Goal: Transaction & Acquisition: Purchase product/service

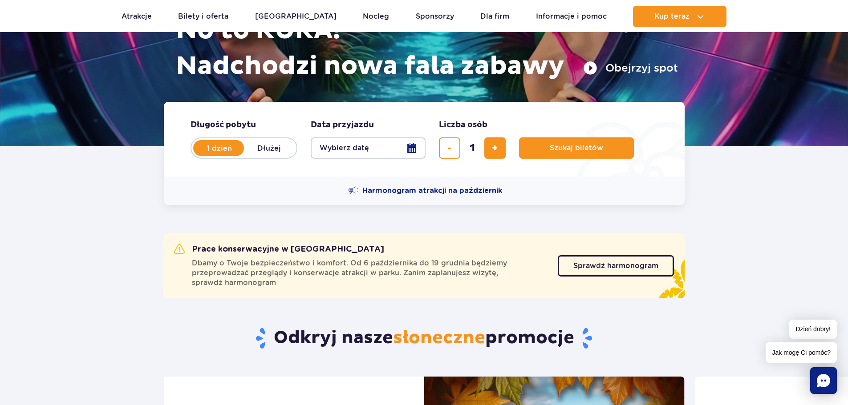
scroll to position [133, 0]
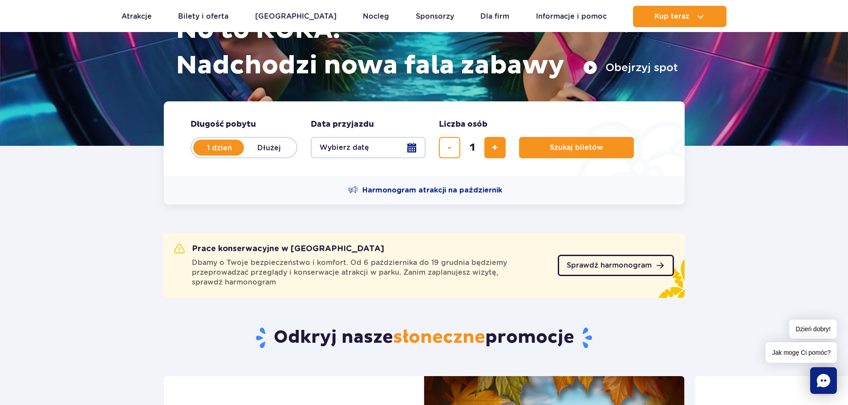
click at [642, 267] on span "Sprawdź harmonogram" at bounding box center [608, 265] width 85 height 7
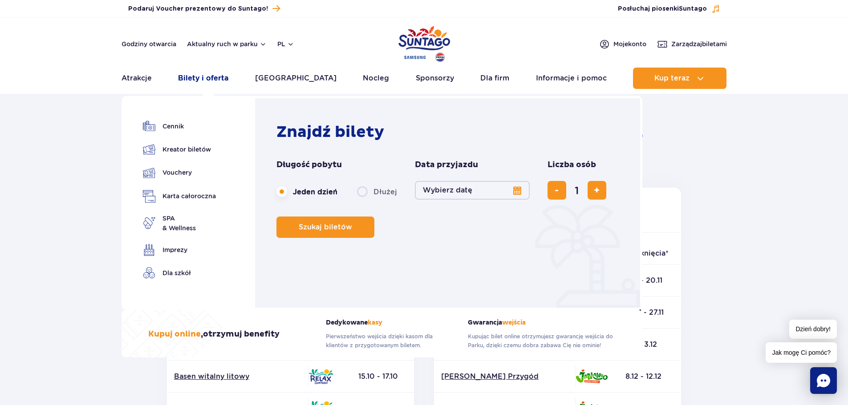
click at [216, 77] on link "Bilety i oferta" at bounding box center [203, 78] width 50 height 21
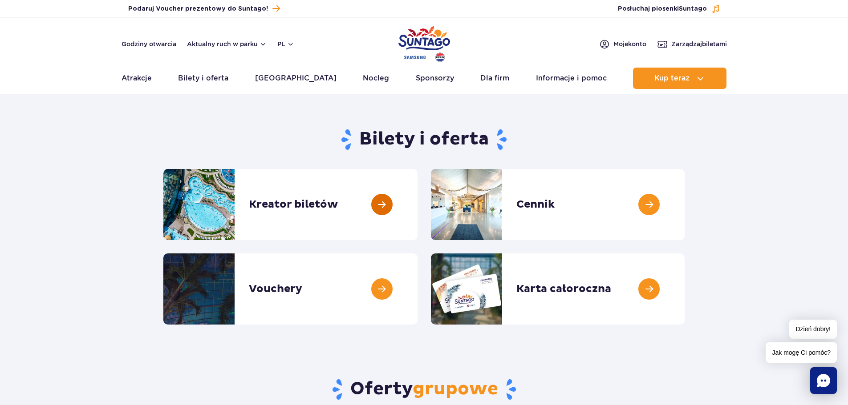
click at [417, 202] on link at bounding box center [417, 204] width 0 height 71
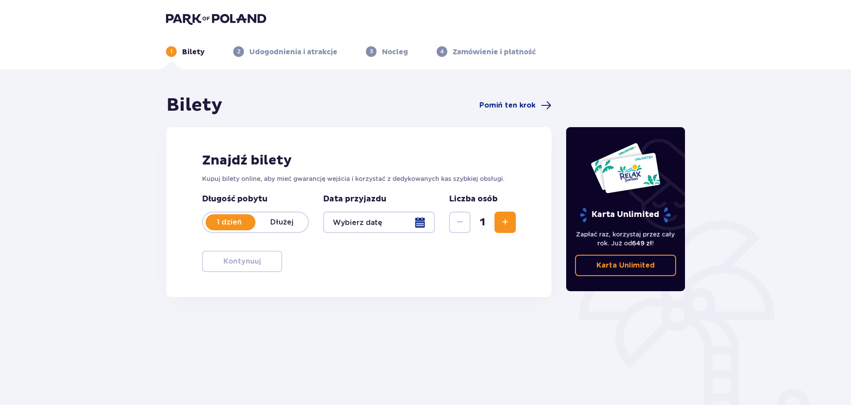
click at [420, 222] on div at bounding box center [379, 222] width 112 height 21
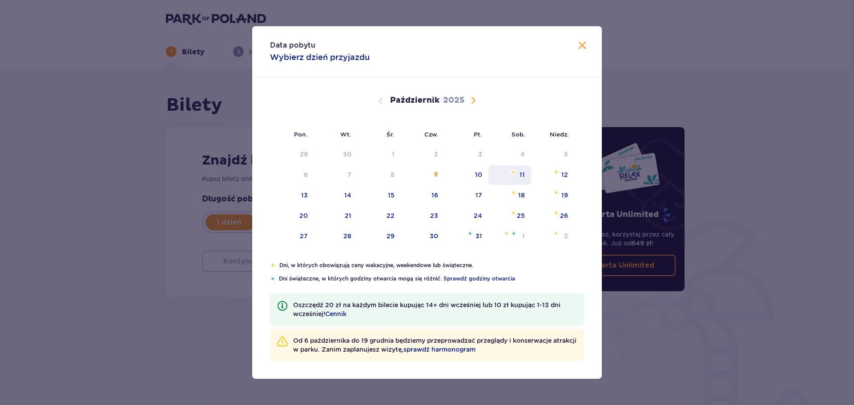
click at [526, 174] on div "11" at bounding box center [509, 175] width 43 height 20
type input "11.10.25"
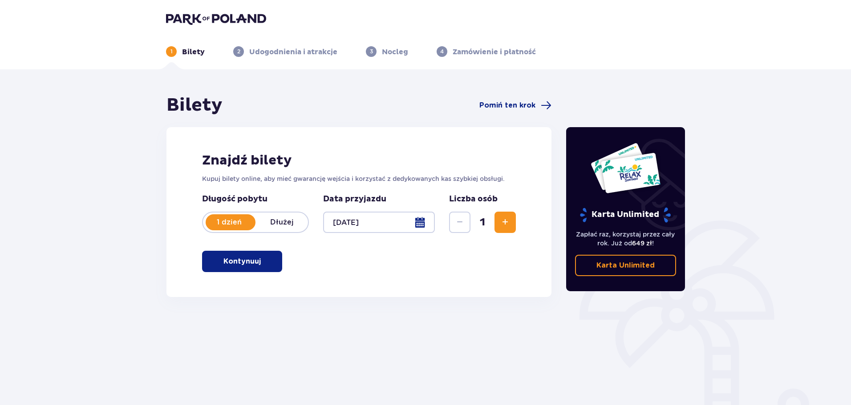
click at [508, 222] on span "Zwiększ" at bounding box center [505, 222] width 11 height 11
click at [242, 264] on p "Kontynuuj" at bounding box center [241, 262] width 37 height 10
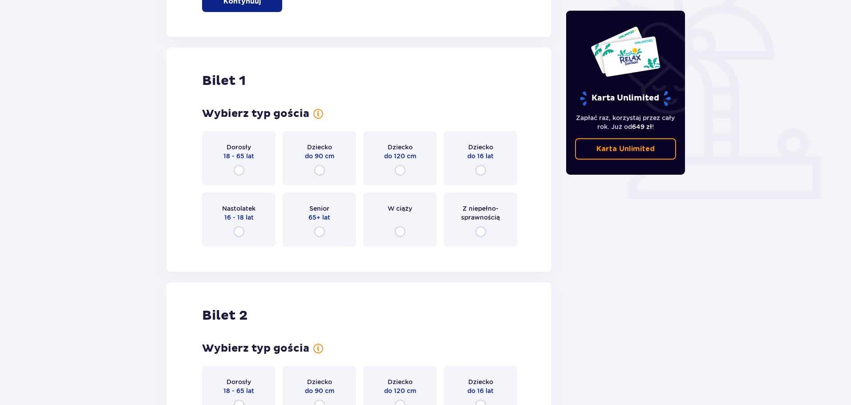
scroll to position [297, 0]
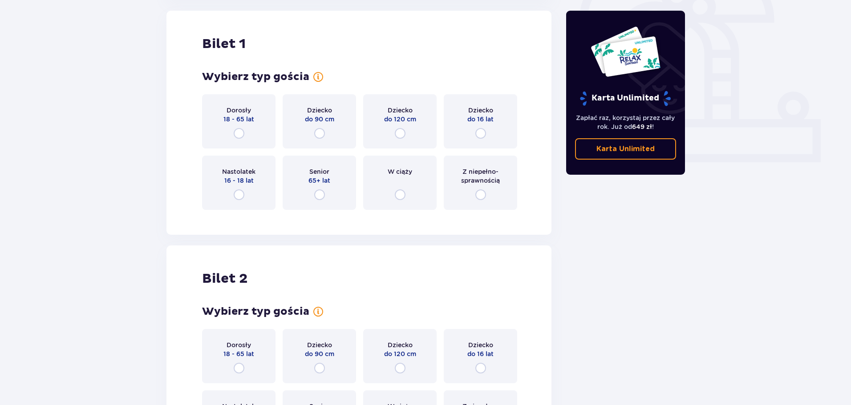
click at [238, 132] on input "radio" at bounding box center [239, 133] width 11 height 11
radio input "true"
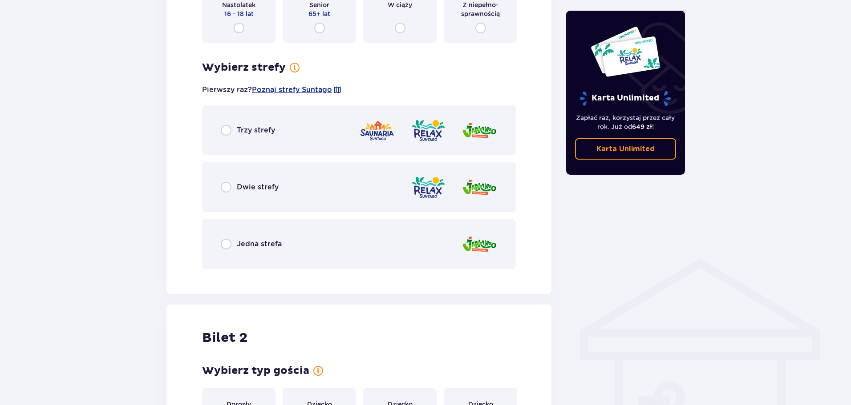
scroll to position [470, 0]
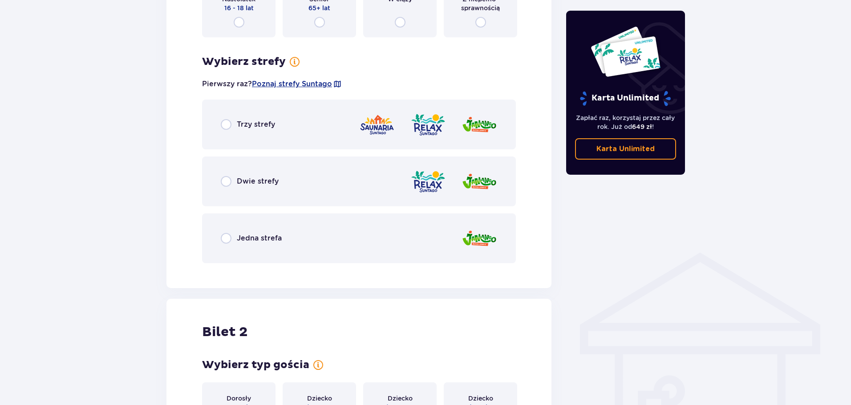
click at [251, 180] on span "Dwie strefy" at bounding box center [258, 182] width 42 height 10
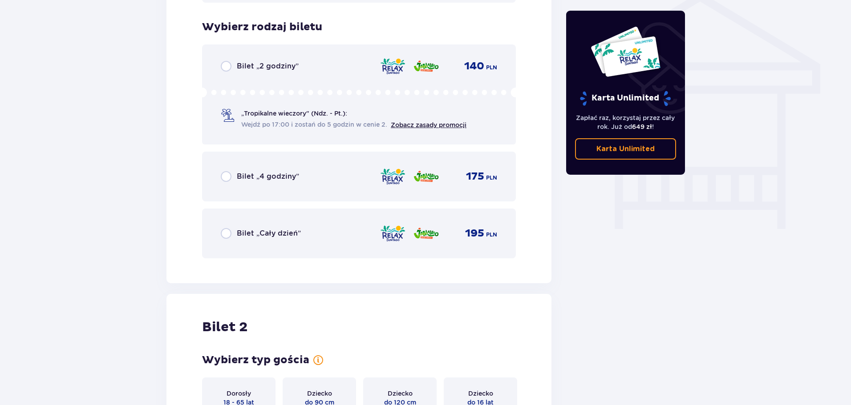
scroll to position [740, 0]
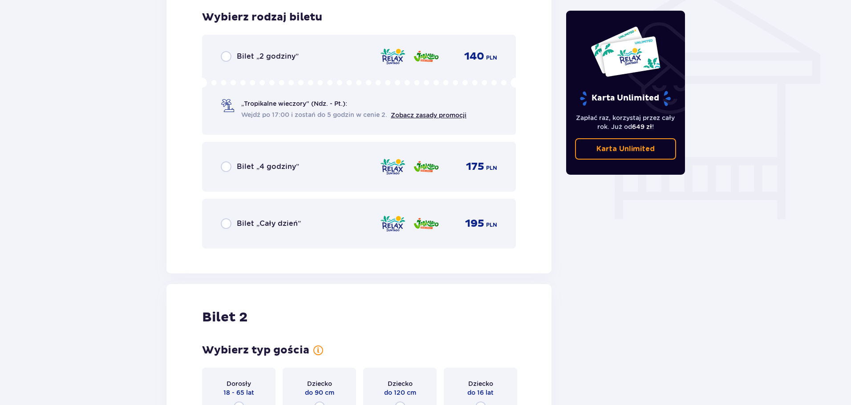
click at [224, 224] on input "radio" at bounding box center [226, 223] width 11 height 11
radio input "true"
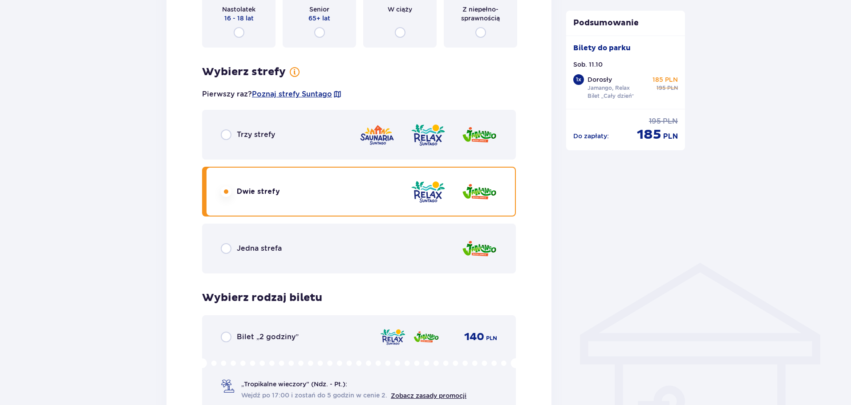
scroll to position [450, 0]
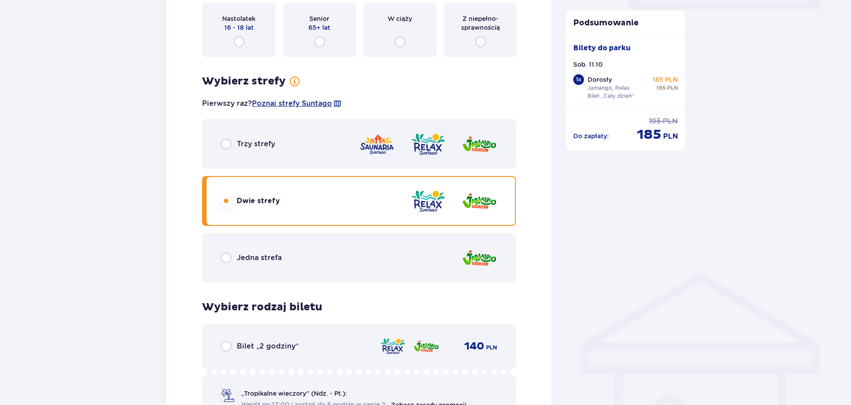
click at [221, 145] on input "radio" at bounding box center [226, 144] width 11 height 11
radio input "true"
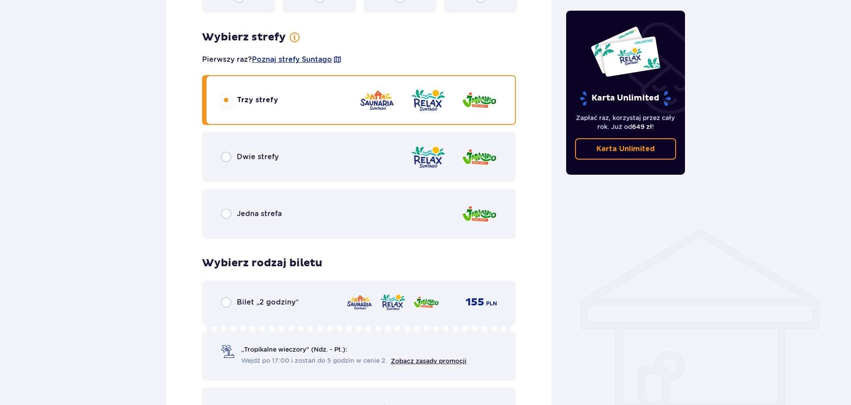
scroll to position [473, 0]
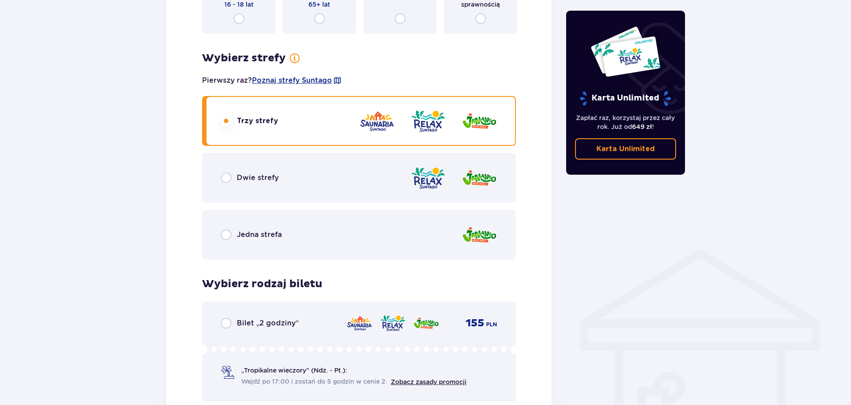
click at [245, 178] on span "Dwie strefy" at bounding box center [258, 178] width 42 height 10
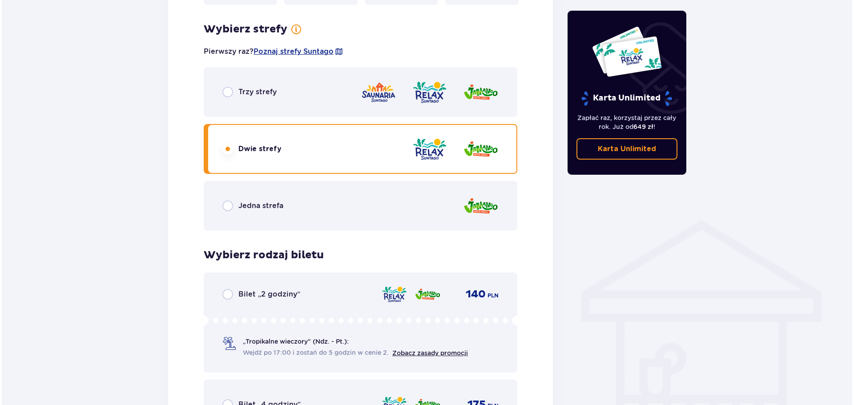
scroll to position [518, 0]
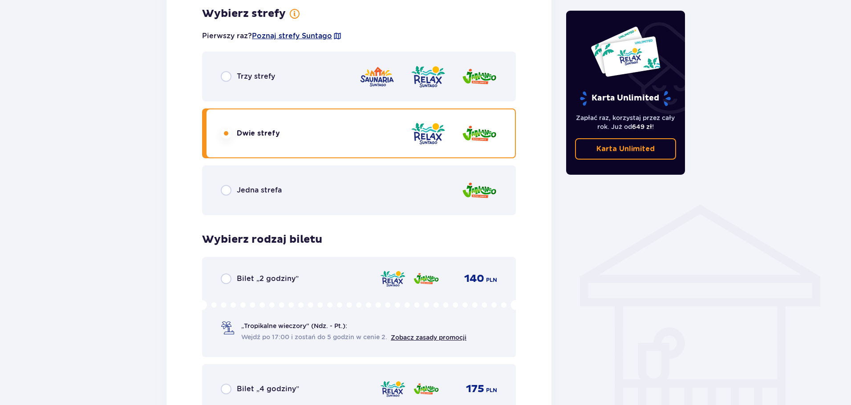
click at [305, 34] on span "Poznaj strefy Suntago" at bounding box center [292, 36] width 80 height 10
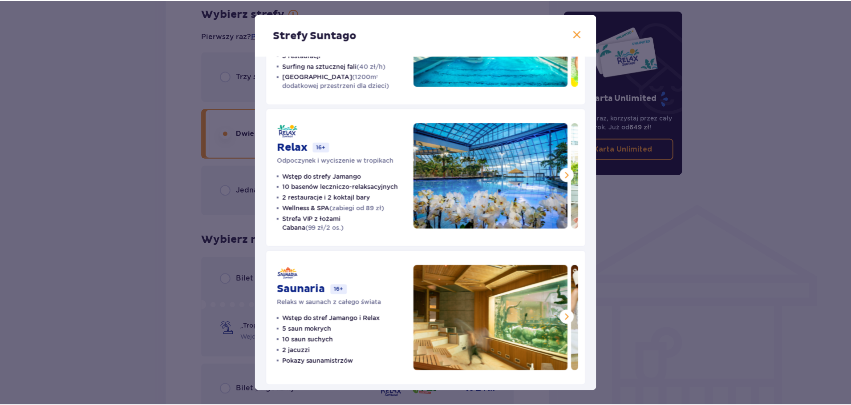
scroll to position [106, 0]
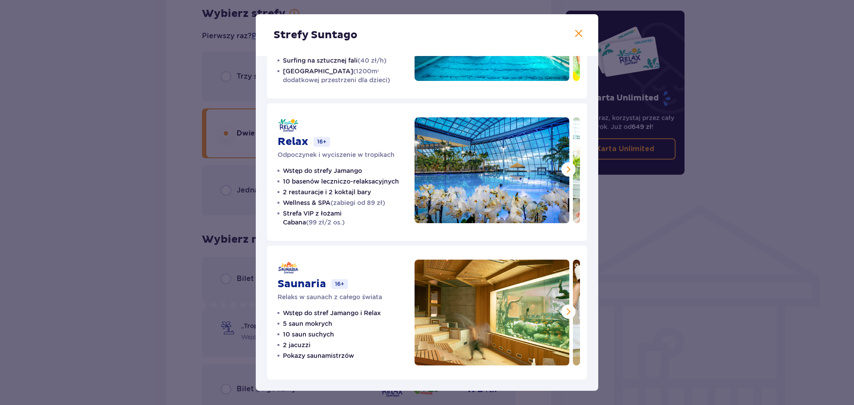
click at [631, 346] on div "Strefy Suntago Jamango Wodna rozrywka dla całej rodziny 35 zjeżdżalni 7 basenów…" at bounding box center [427, 202] width 854 height 405
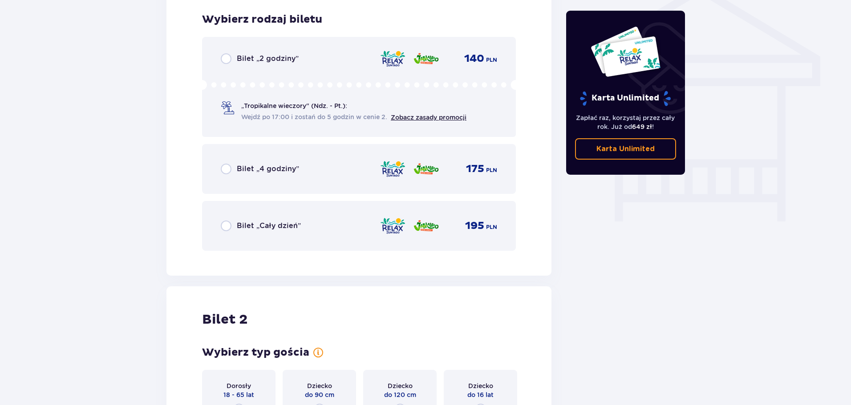
scroll to position [740, 0]
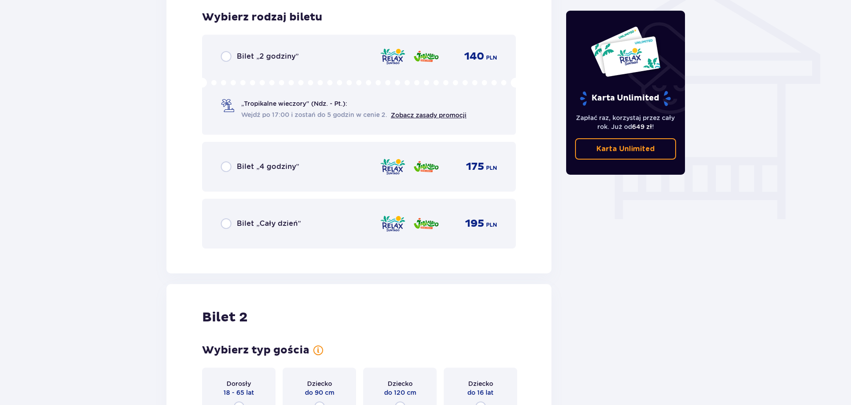
click at [288, 218] on div "Bilet „Cały dzień”" at bounding box center [261, 223] width 80 height 11
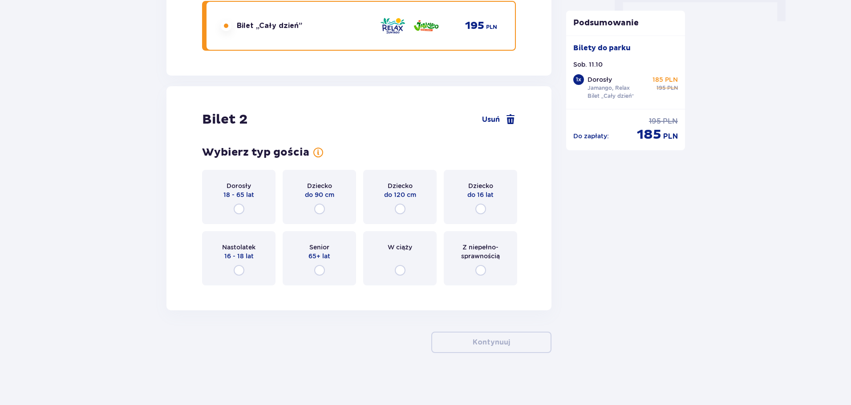
scroll to position [940, 0]
click at [239, 270] on input "radio" at bounding box center [239, 269] width 11 height 11
radio input "true"
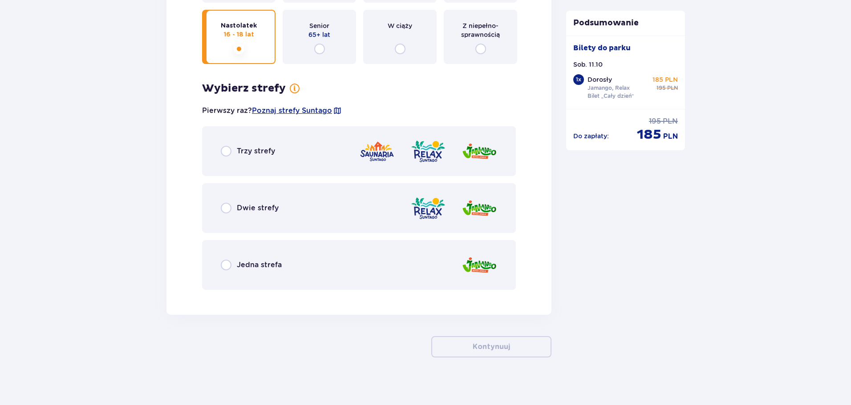
scroll to position [1166, 0]
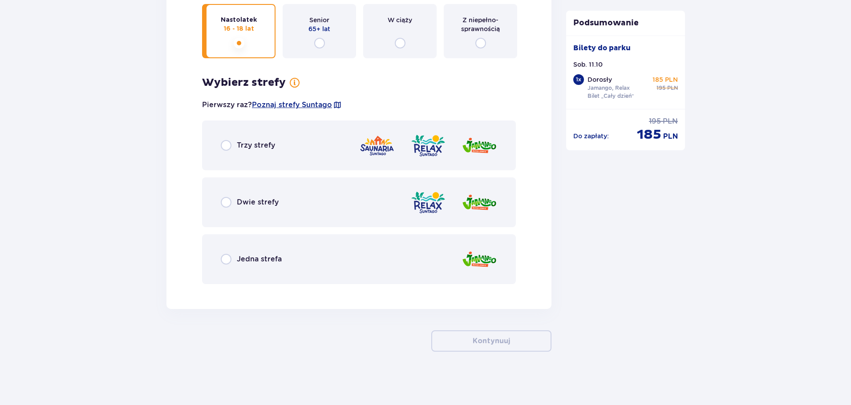
click at [240, 200] on span "Dwie strefy" at bounding box center [258, 203] width 42 height 10
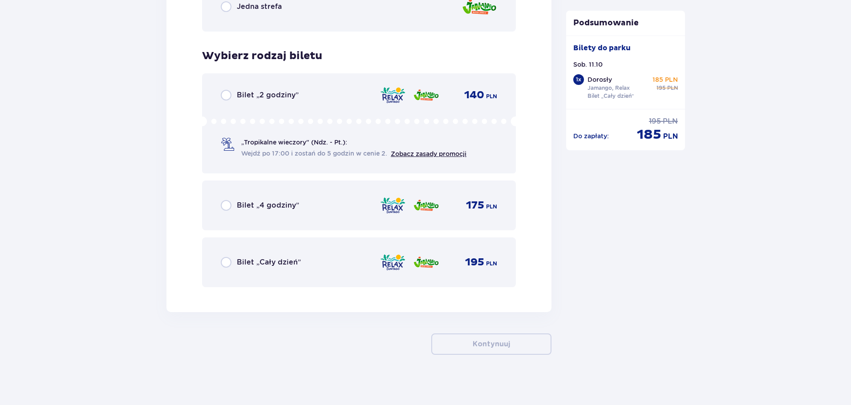
scroll to position [1421, 0]
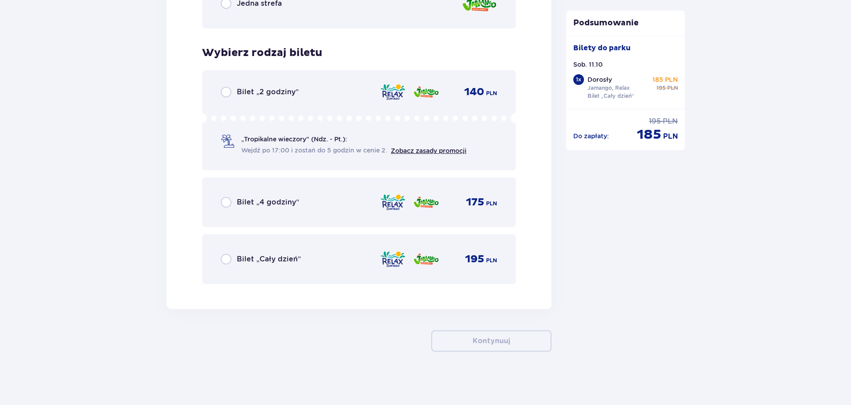
click at [251, 258] on span "Bilet „Cały dzień”" at bounding box center [269, 259] width 64 height 10
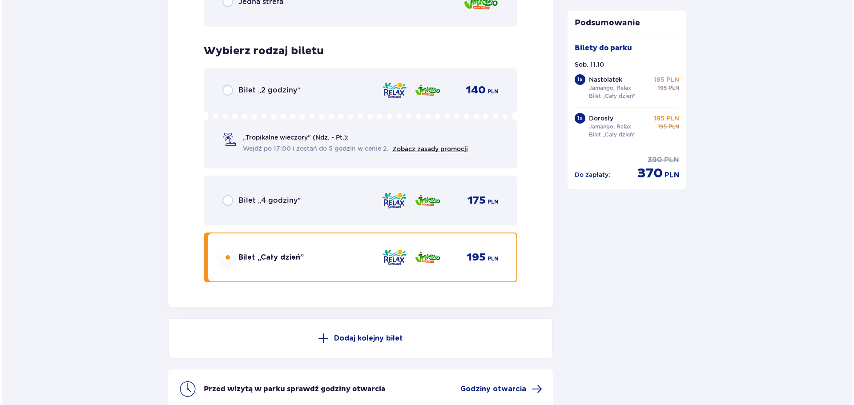
scroll to position [1512, 0]
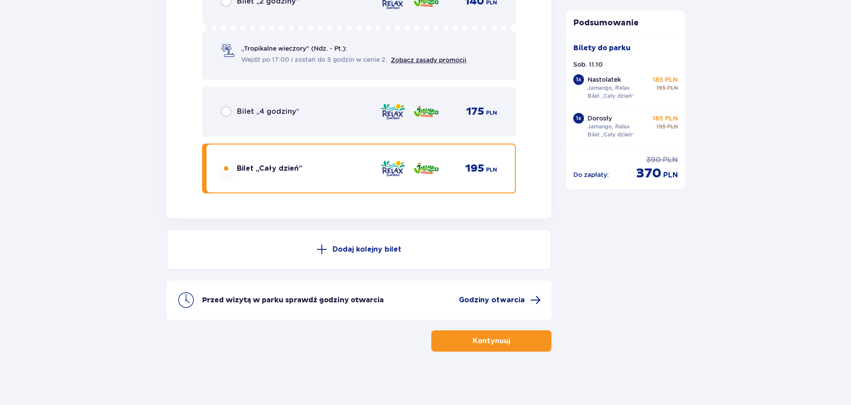
click at [476, 300] on span "Godziny otwarcia" at bounding box center [492, 300] width 66 height 10
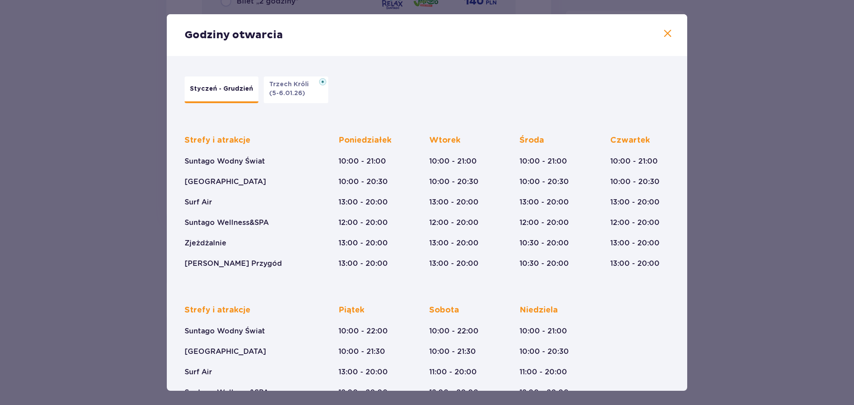
click at [664, 30] on span at bounding box center [667, 33] width 11 height 11
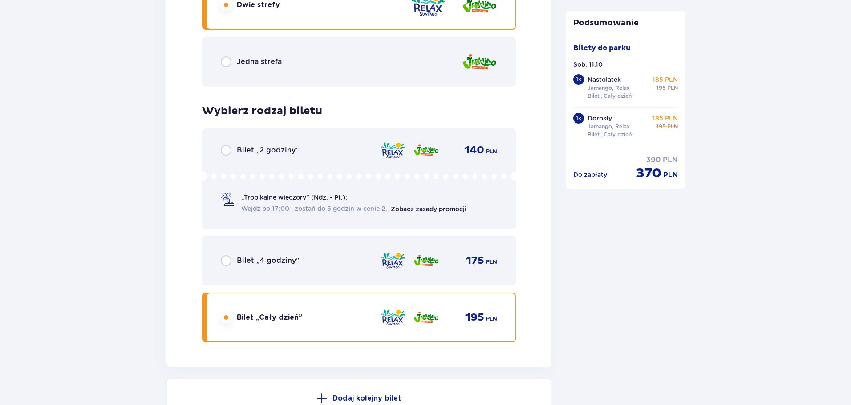
scroll to position [1512, 0]
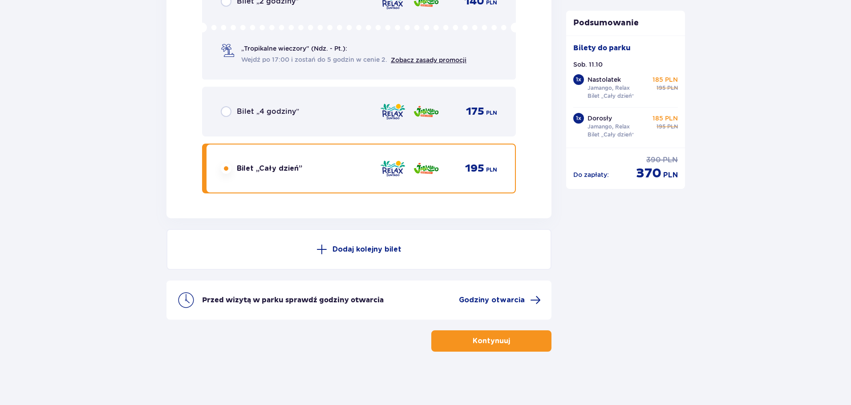
click at [487, 351] on button "Kontynuuj" at bounding box center [491, 341] width 120 height 21
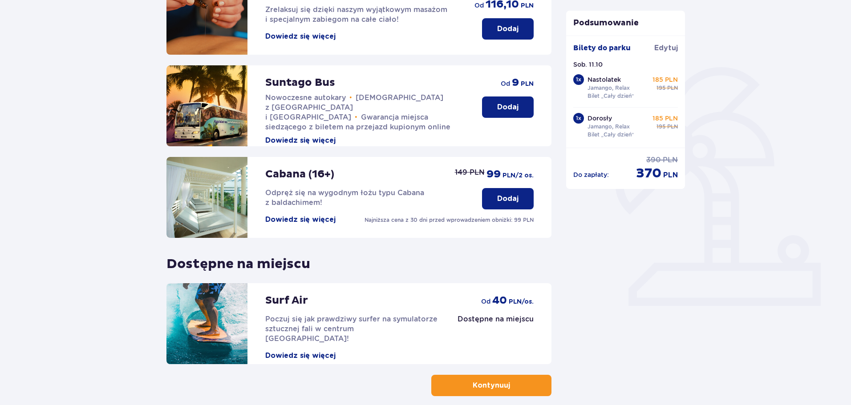
scroll to position [198, 0]
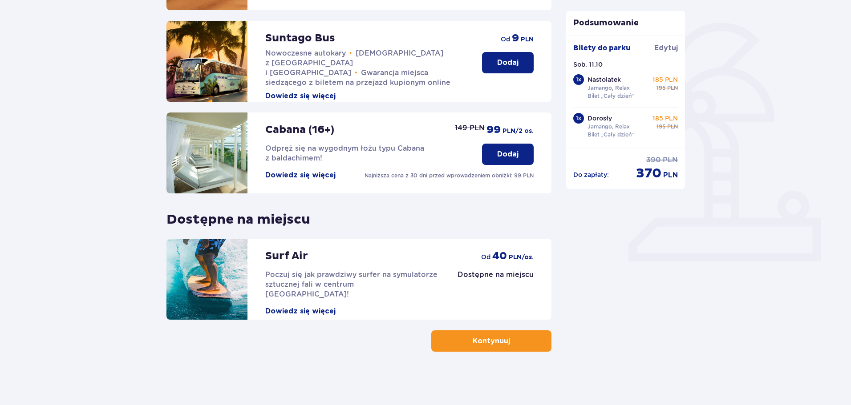
click at [484, 344] on p "Kontynuuj" at bounding box center [490, 341] width 37 height 10
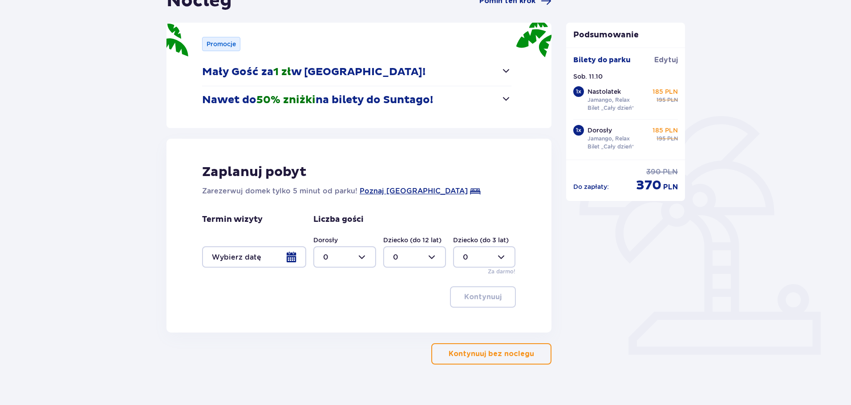
scroll to position [117, 0]
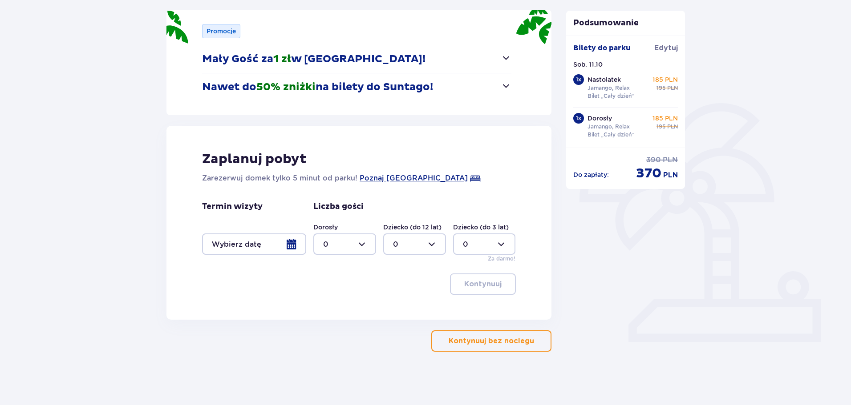
click at [529, 347] on button "Kontynuuj bez noclegu" at bounding box center [491, 341] width 120 height 21
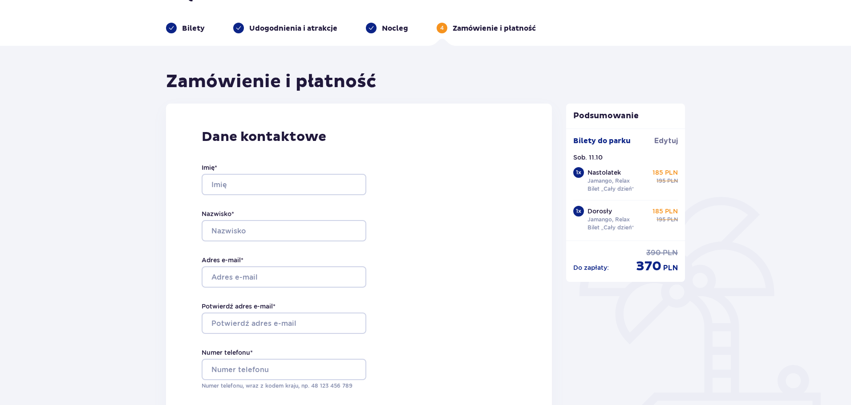
scroll to position [44, 0]
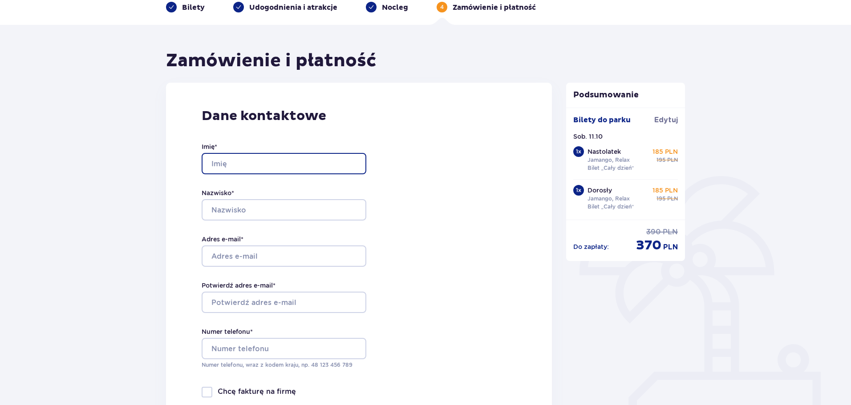
click at [285, 164] on input "Imię *" at bounding box center [284, 163] width 165 height 21
type input "katarzyna"
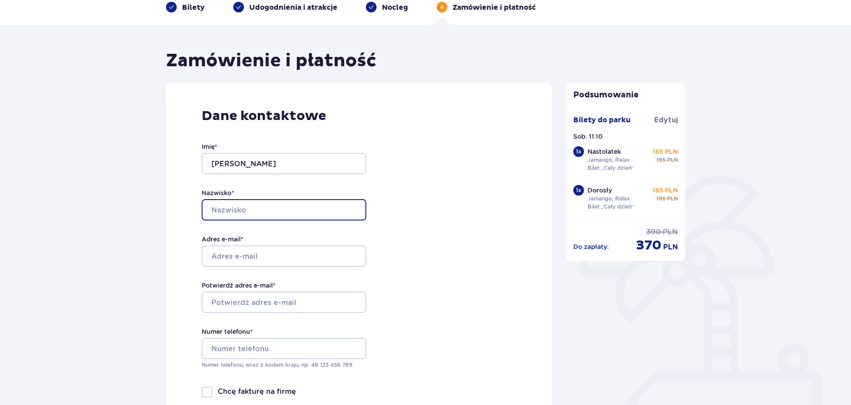
click at [266, 209] on input "Nazwisko *" at bounding box center [284, 209] width 165 height 21
type input "baszczyc"
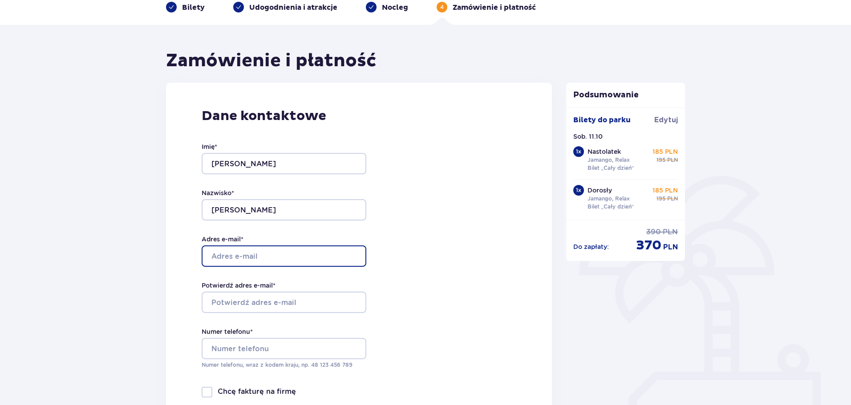
click at [269, 258] on input "Adres e-mail *" at bounding box center [284, 256] width 165 height 21
type input "[PERSON_NAME][EMAIL_ADDRESS][DOMAIN_NAME]"
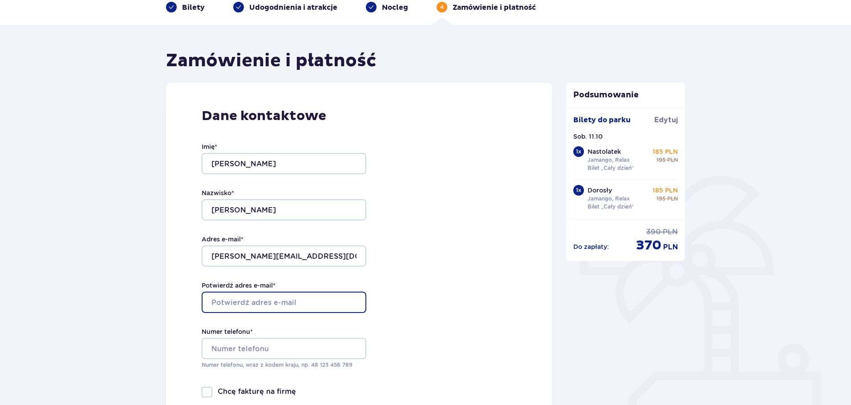
click at [273, 301] on input "Potwierdź adres e-mail *" at bounding box center [284, 302] width 165 height 21
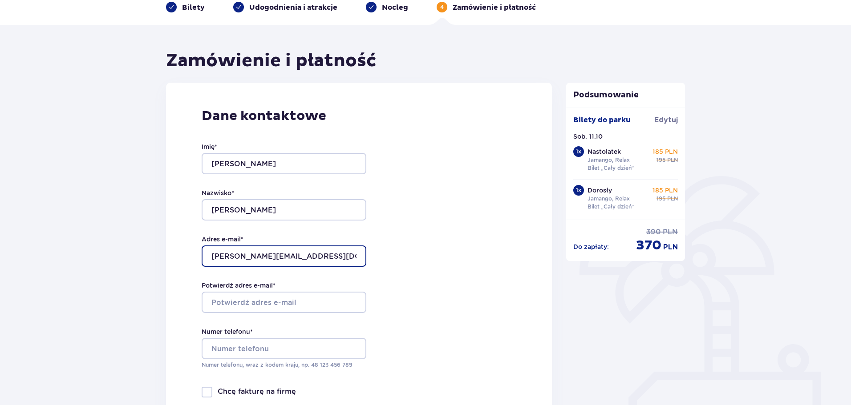
drag, startPoint x: 339, startPoint y: 256, endPoint x: 186, endPoint y: 256, distance: 153.5
click at [186, 256] on div "Dane kontaktowe Imię * katarzyna Nazwisko * baszczyc Adres e-mail * katarzyna.b…" at bounding box center [359, 271] width 386 height 377
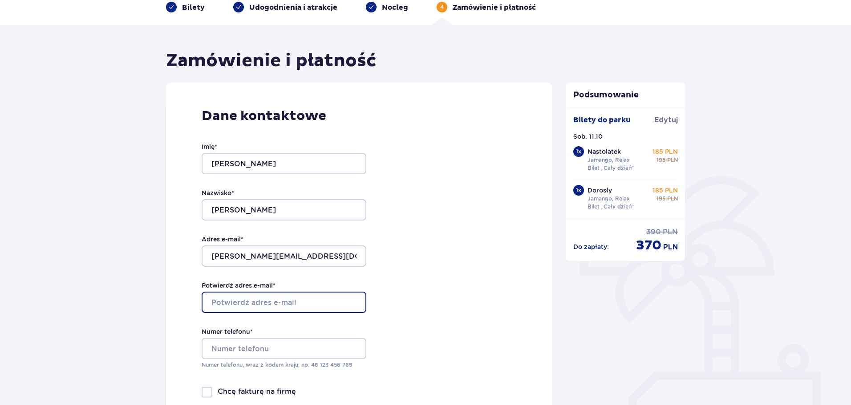
click at [219, 305] on input "Potwierdź adres e-mail *" at bounding box center [284, 302] width 165 height 21
paste input "[PERSON_NAME][EMAIL_ADDRESS][DOMAIN_NAME]"
type input "[PERSON_NAME][EMAIL_ADDRESS][DOMAIN_NAME]"
click at [400, 322] on div "Dane kontaktowe Imię * katarzyna Nazwisko * baszczyc Adres e-mail * katarzyna.b…" at bounding box center [359, 271] width 386 height 377
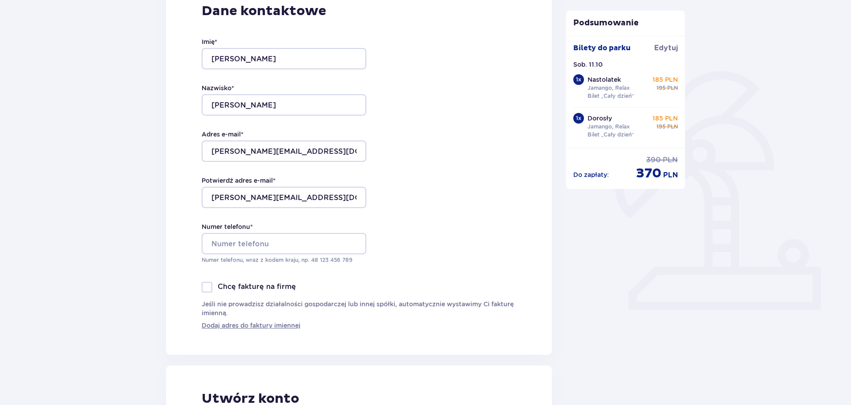
scroll to position [178, 0]
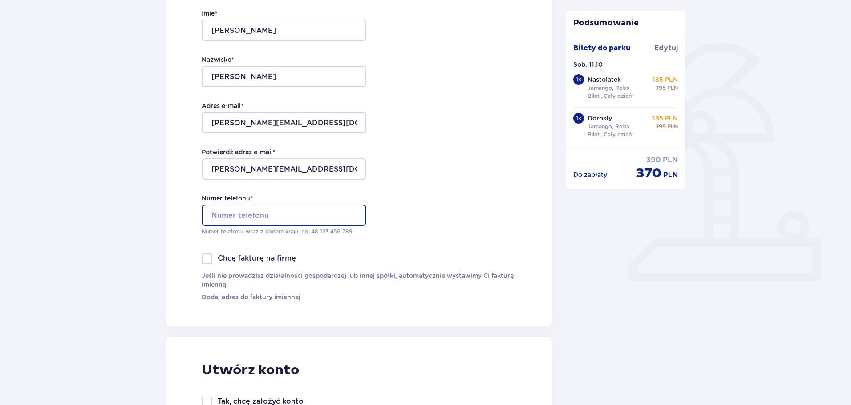
click at [311, 213] on input "Numer telefonu *" at bounding box center [284, 215] width 165 height 21
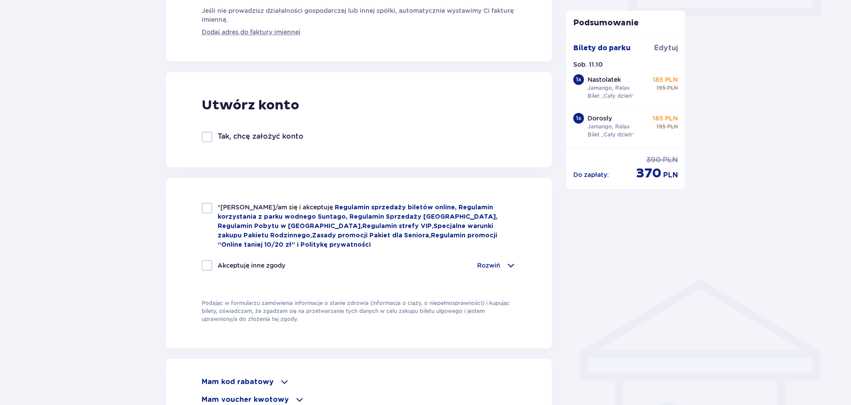
scroll to position [445, 0]
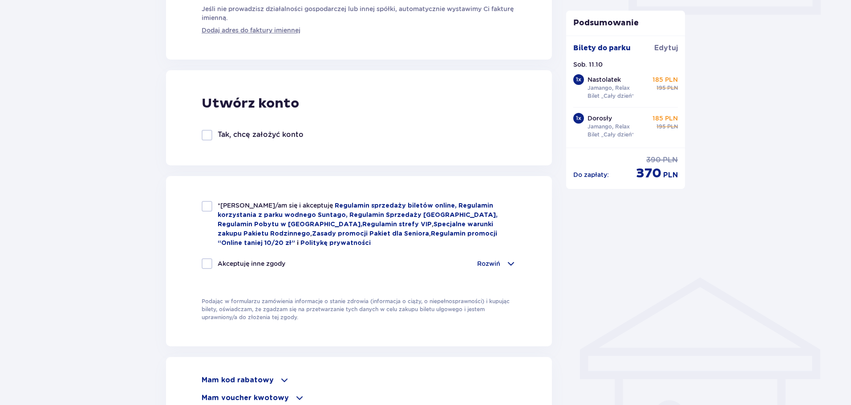
type input "607 612 759"
click at [209, 207] on div at bounding box center [207, 206] width 11 height 11
checkbox input "true"
click at [213, 264] on div "Akceptuję inne zgody" at bounding box center [244, 263] width 84 height 11
checkbox input "true"
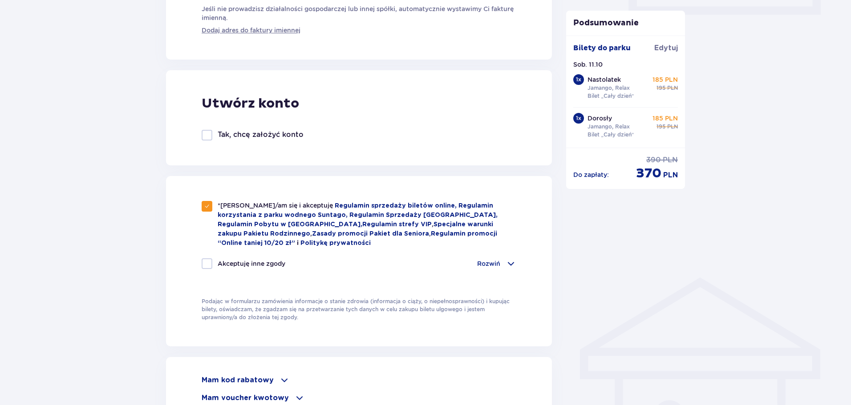
checkbox input "true"
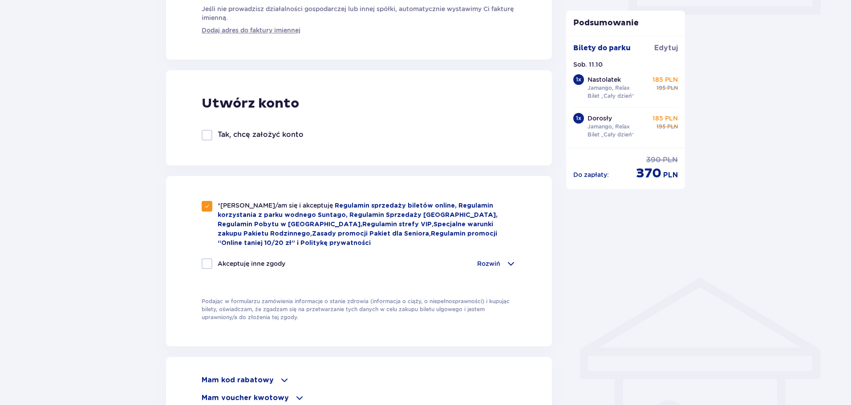
checkbox input "true"
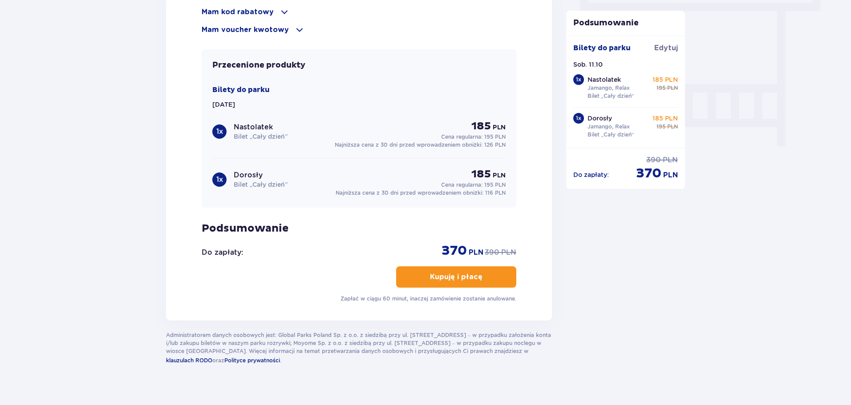
scroll to position [824, 0]
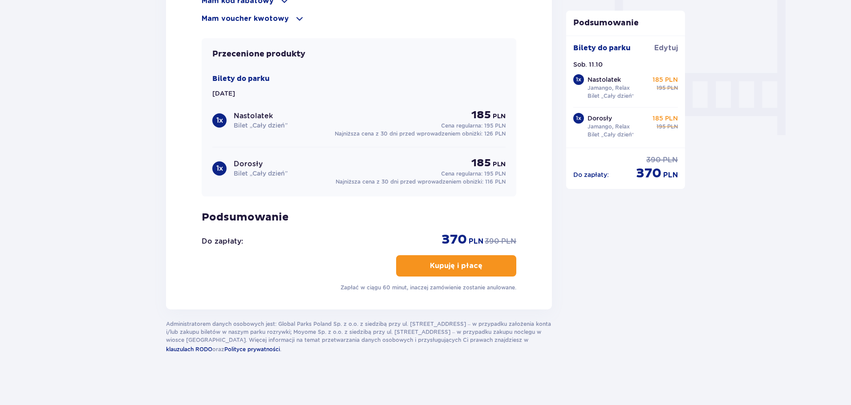
click at [460, 266] on p "Kupuję i płacę" at bounding box center [456, 266] width 52 height 10
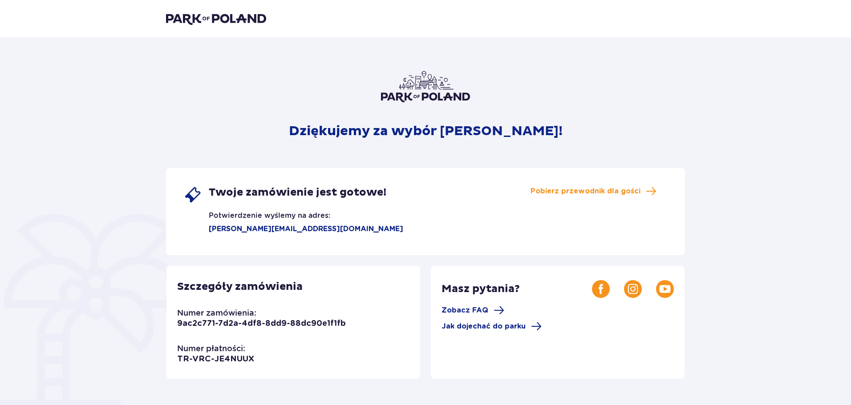
click at [573, 118] on div "Dziękujemy za wybór [PERSON_NAME]! Twoje zamówienie jest gotowe! Potwierdzenie …" at bounding box center [425, 301] width 519 height 461
